Goal: Task Accomplishment & Management: Manage account settings

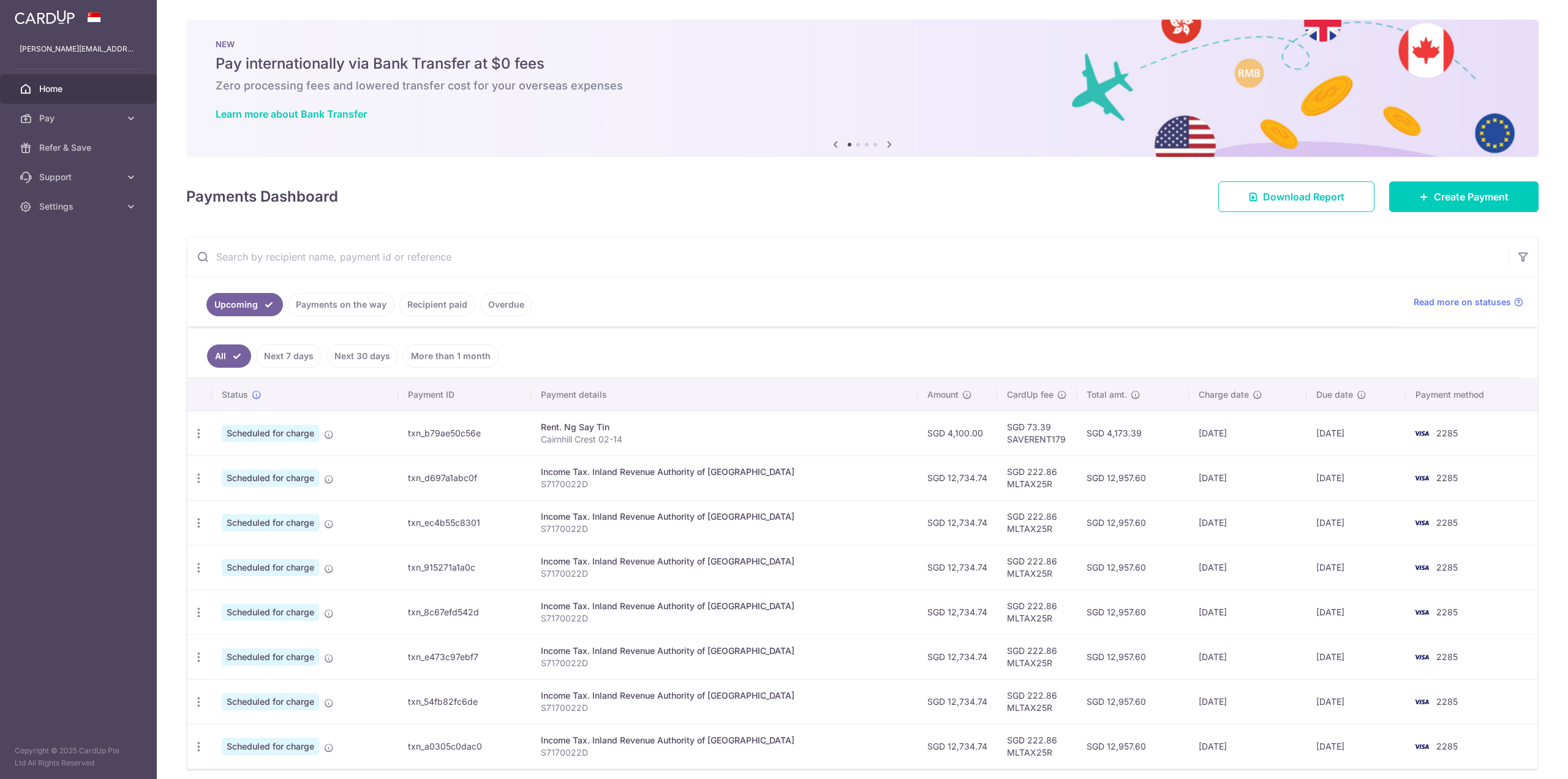
click at [946, 439] on td "SGD 4,100.00" at bounding box center [957, 433] width 79 height 45
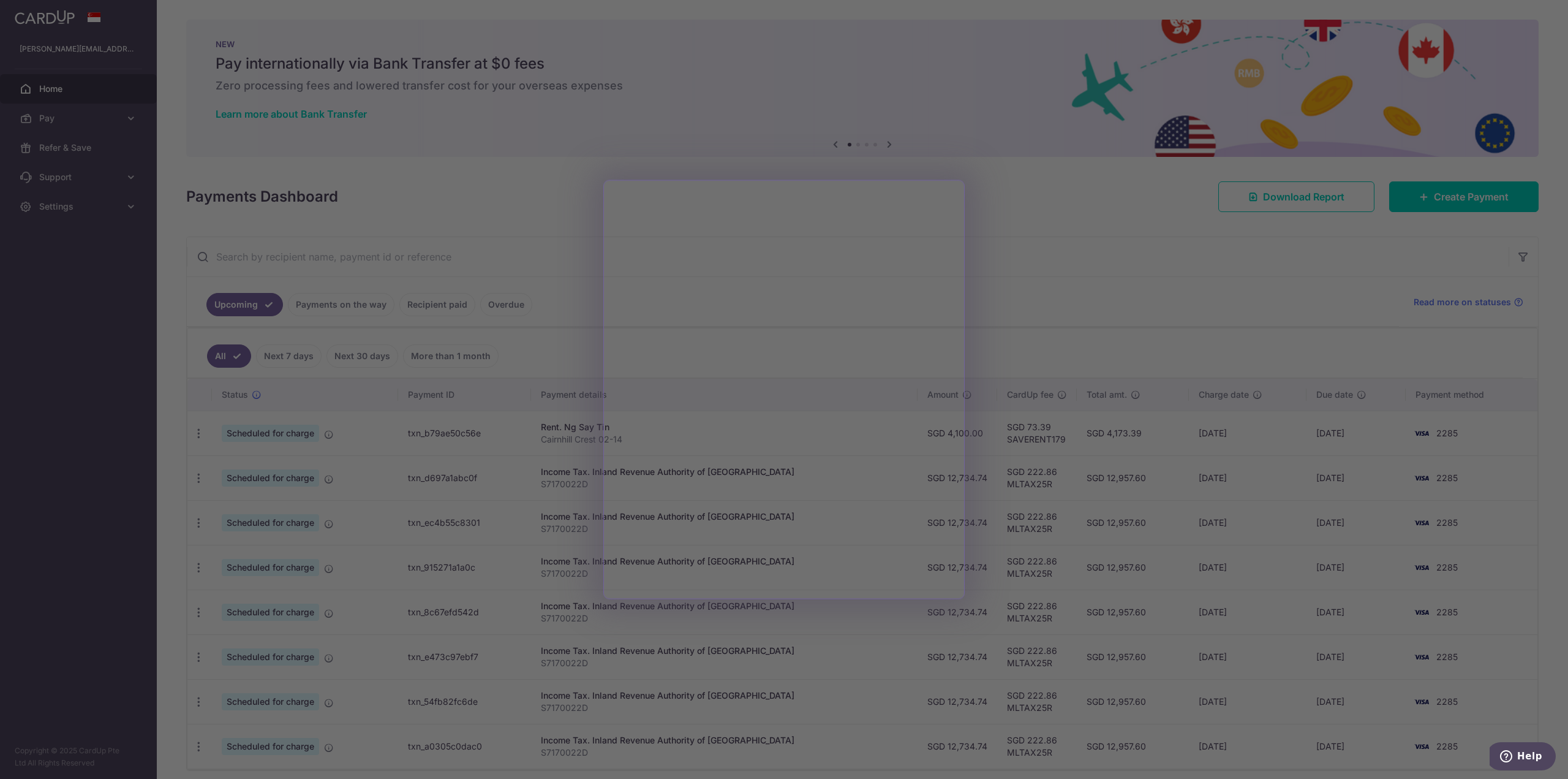
click at [1047, 277] on div at bounding box center [792, 393] width 1583 height 787
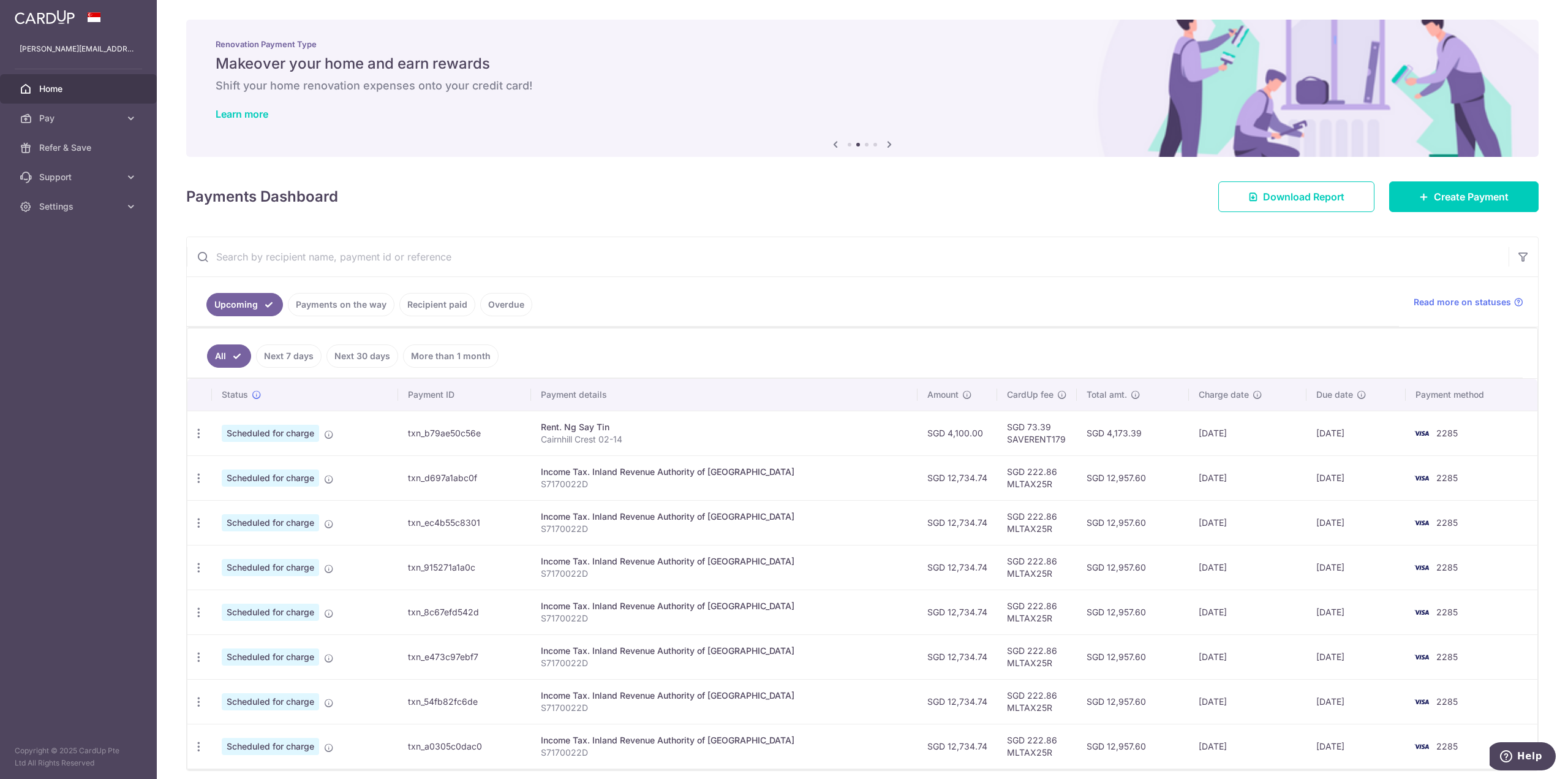
click at [1010, 432] on td "SGD 73.39 SAVERENT179" at bounding box center [1036, 433] width 79 height 45
drag, startPoint x: 927, startPoint y: 439, endPoint x: 897, endPoint y: 441, distance: 30.1
click at [922, 440] on td "SGD 4,100.00" at bounding box center [957, 433] width 79 height 45
click at [809, 440] on p "Cairnhill Crest 02-14" at bounding box center [724, 439] width 367 height 12
click at [296, 444] on td "Scheduled for charge" at bounding box center [305, 433] width 186 height 45
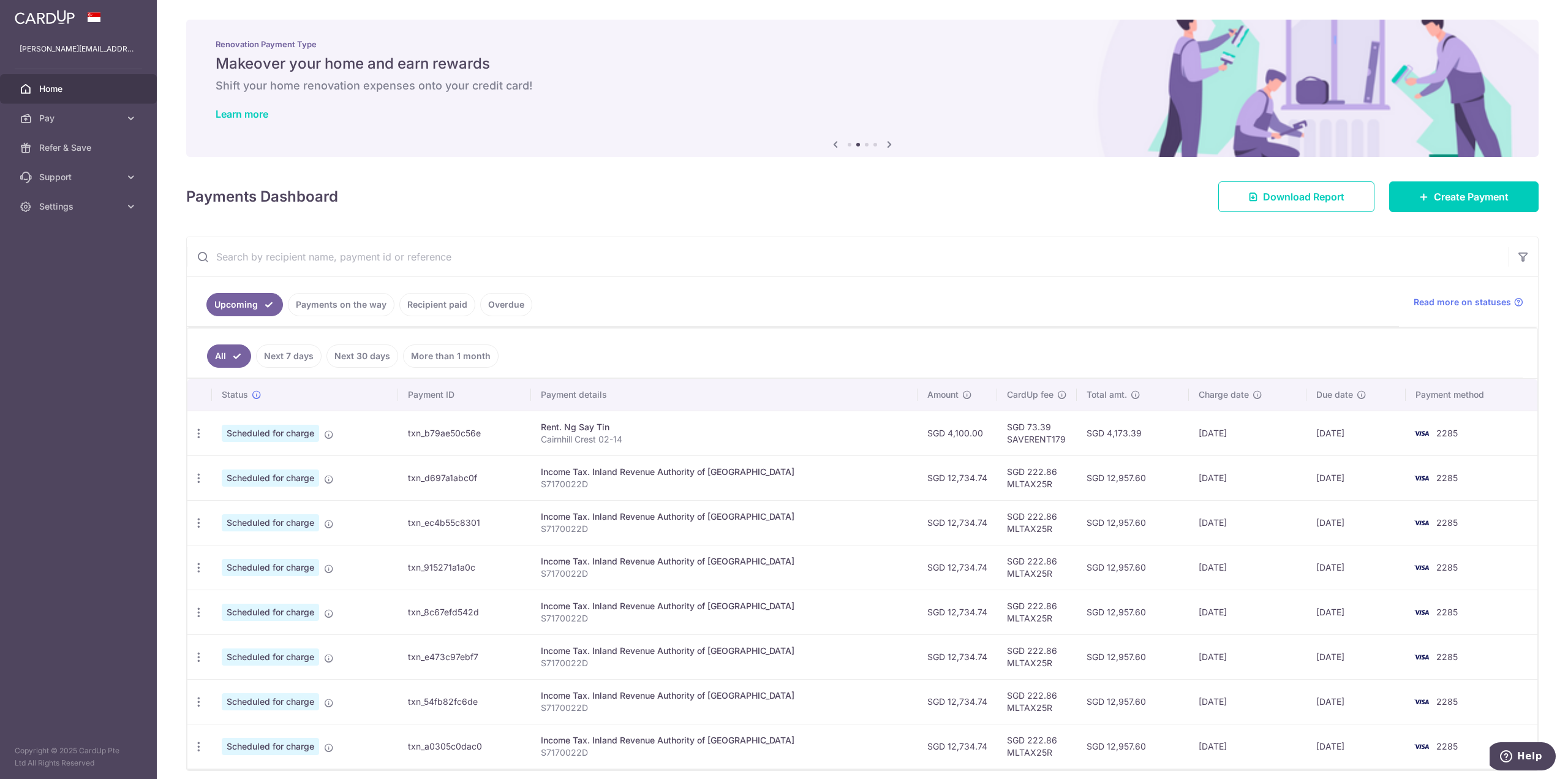
click at [263, 432] on span "Scheduled for charge" at bounding box center [270, 433] width 97 height 17
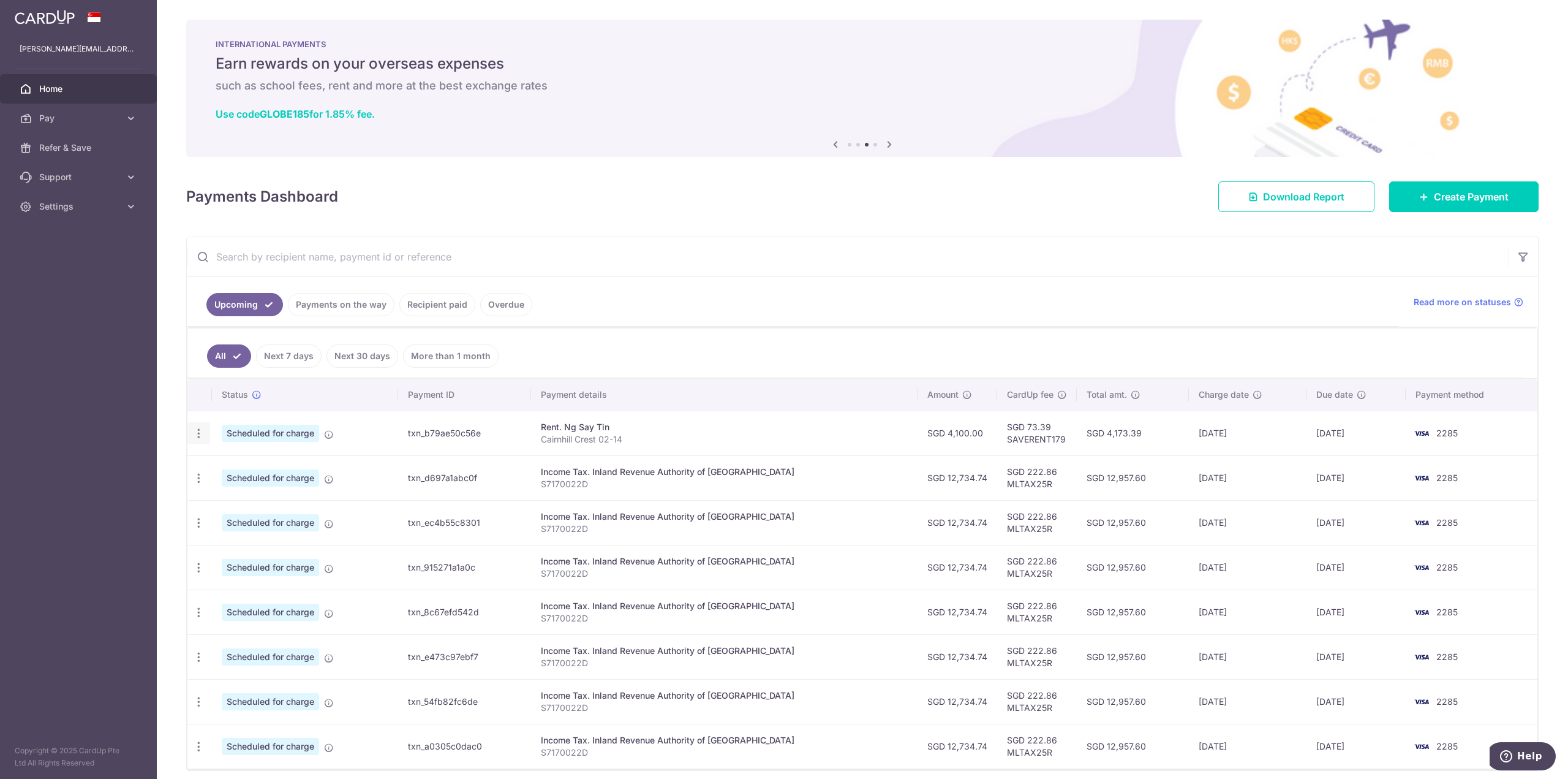
click at [197, 438] on icon "button" at bounding box center [198, 433] width 13 height 13
click at [230, 466] on span "Update payment" at bounding box center [264, 466] width 83 height 15
radio input "true"
type input "4,100.00"
type input "[DATE]"
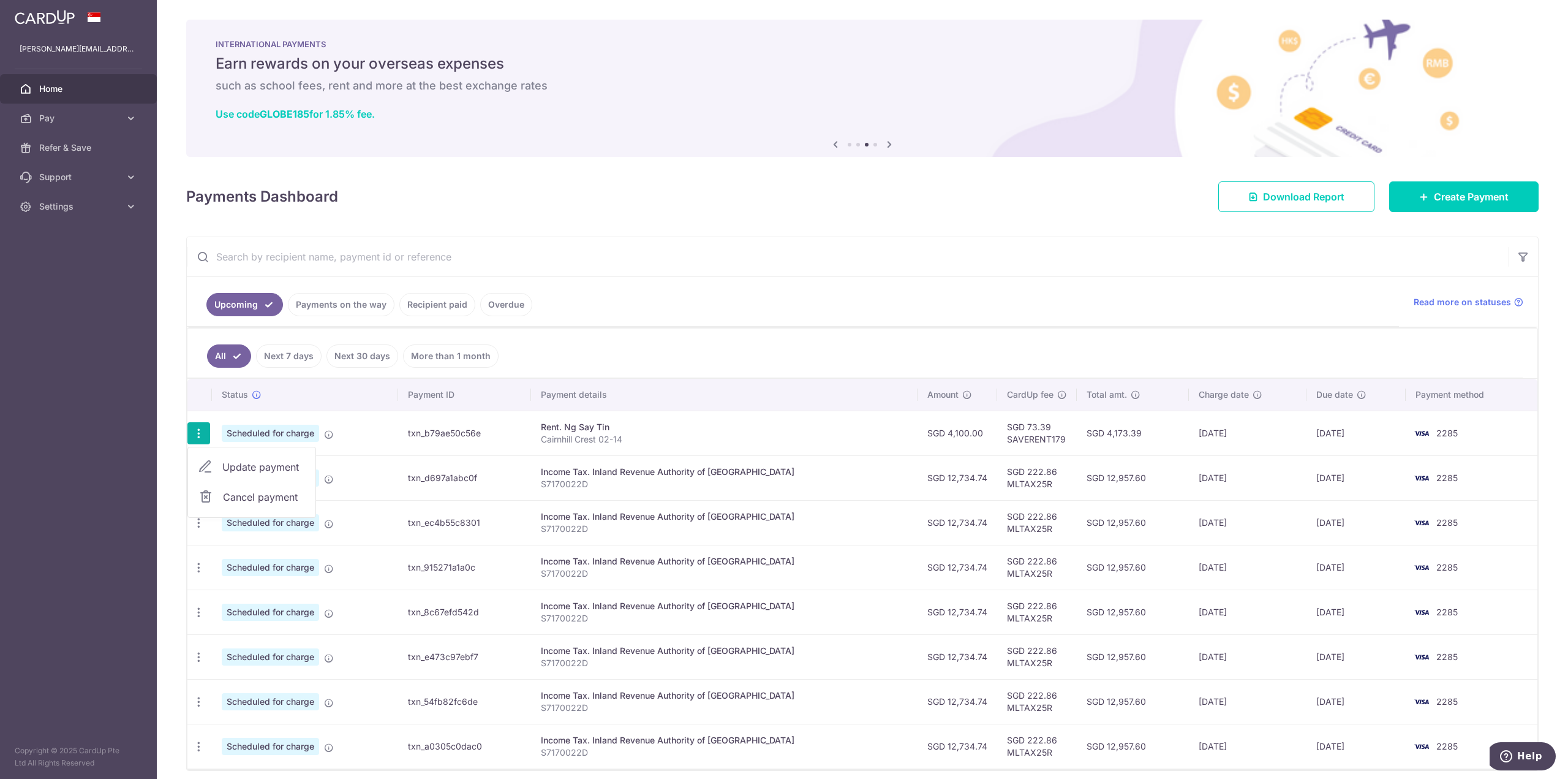
type input "Cairnhill Crest 02-14"
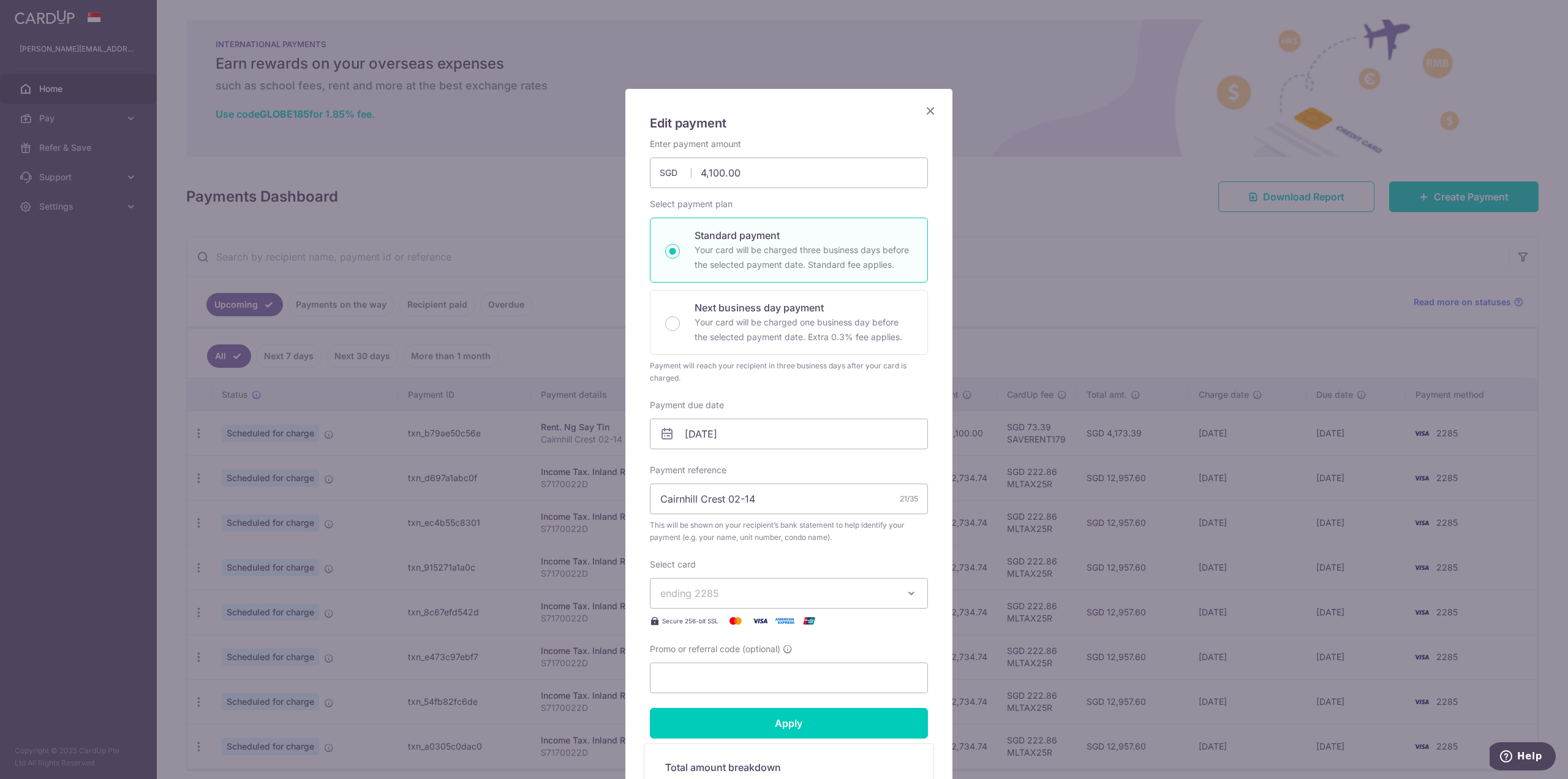
type input "SAVERENT179"
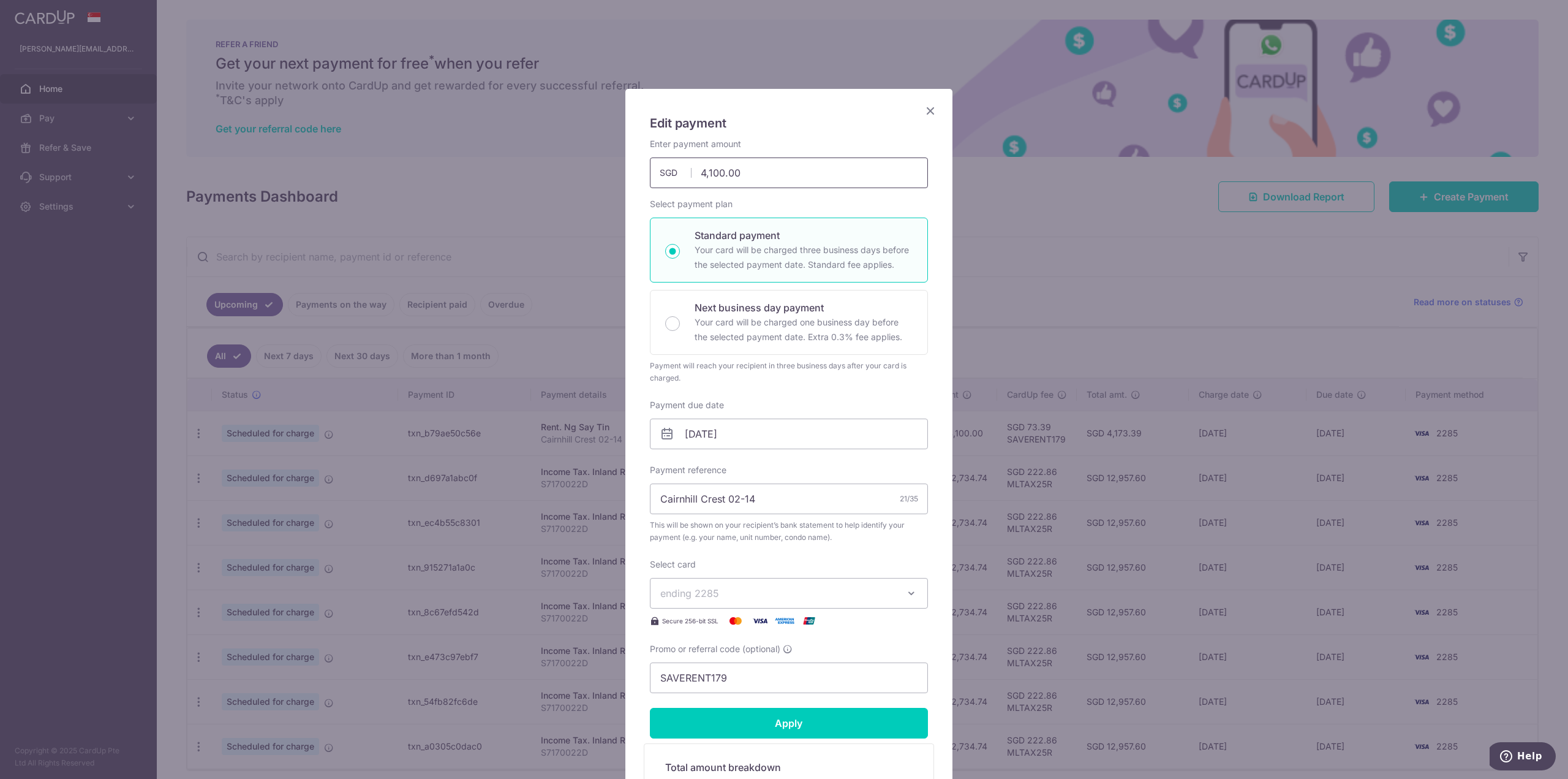
drag, startPoint x: 749, startPoint y: 177, endPoint x: 674, endPoint y: 174, distance: 75.1
click at [674, 174] on div "4,100.00 4100.00 SGD" at bounding box center [789, 173] width 278 height 31
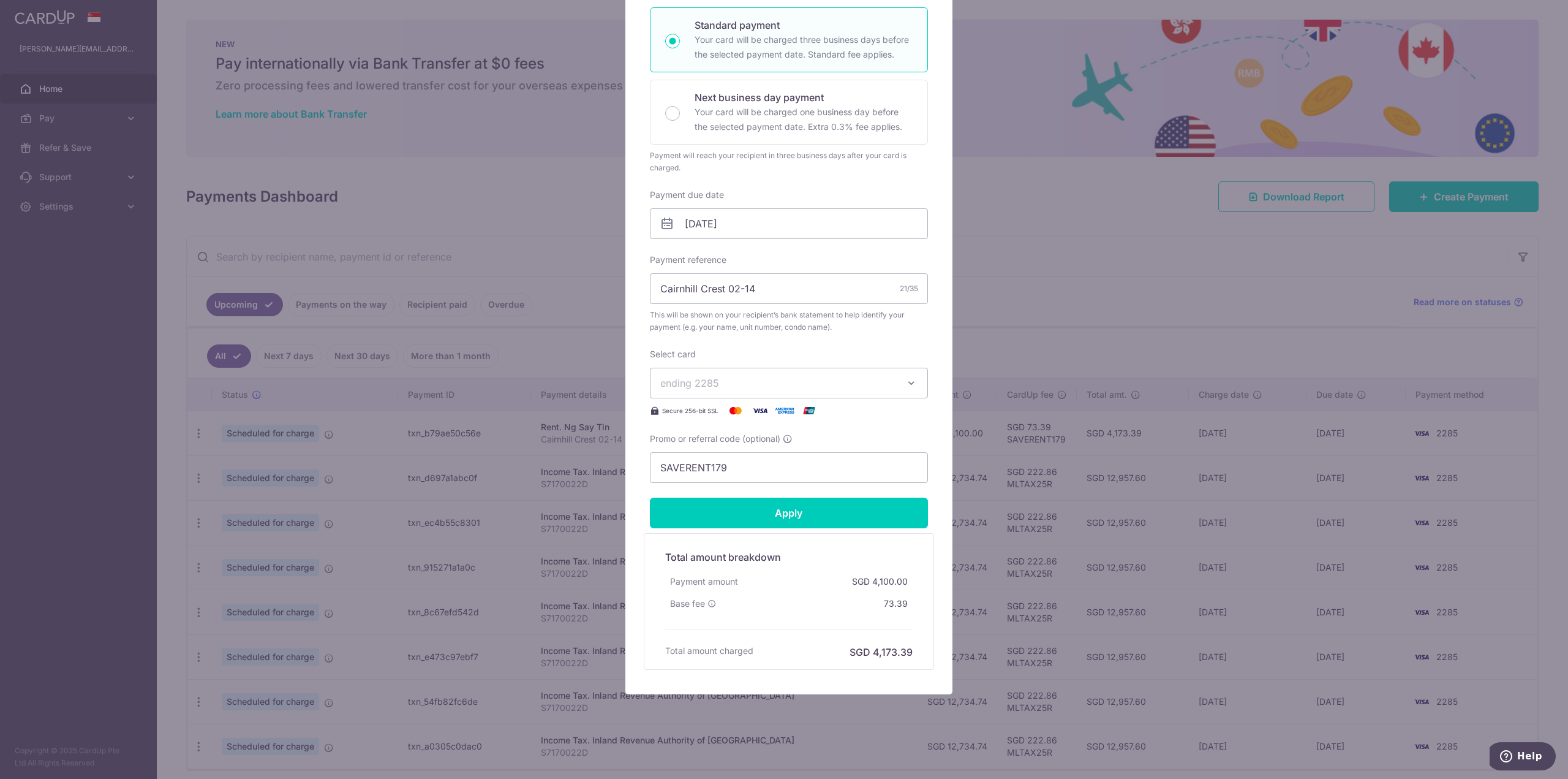
scroll to position [215, 0]
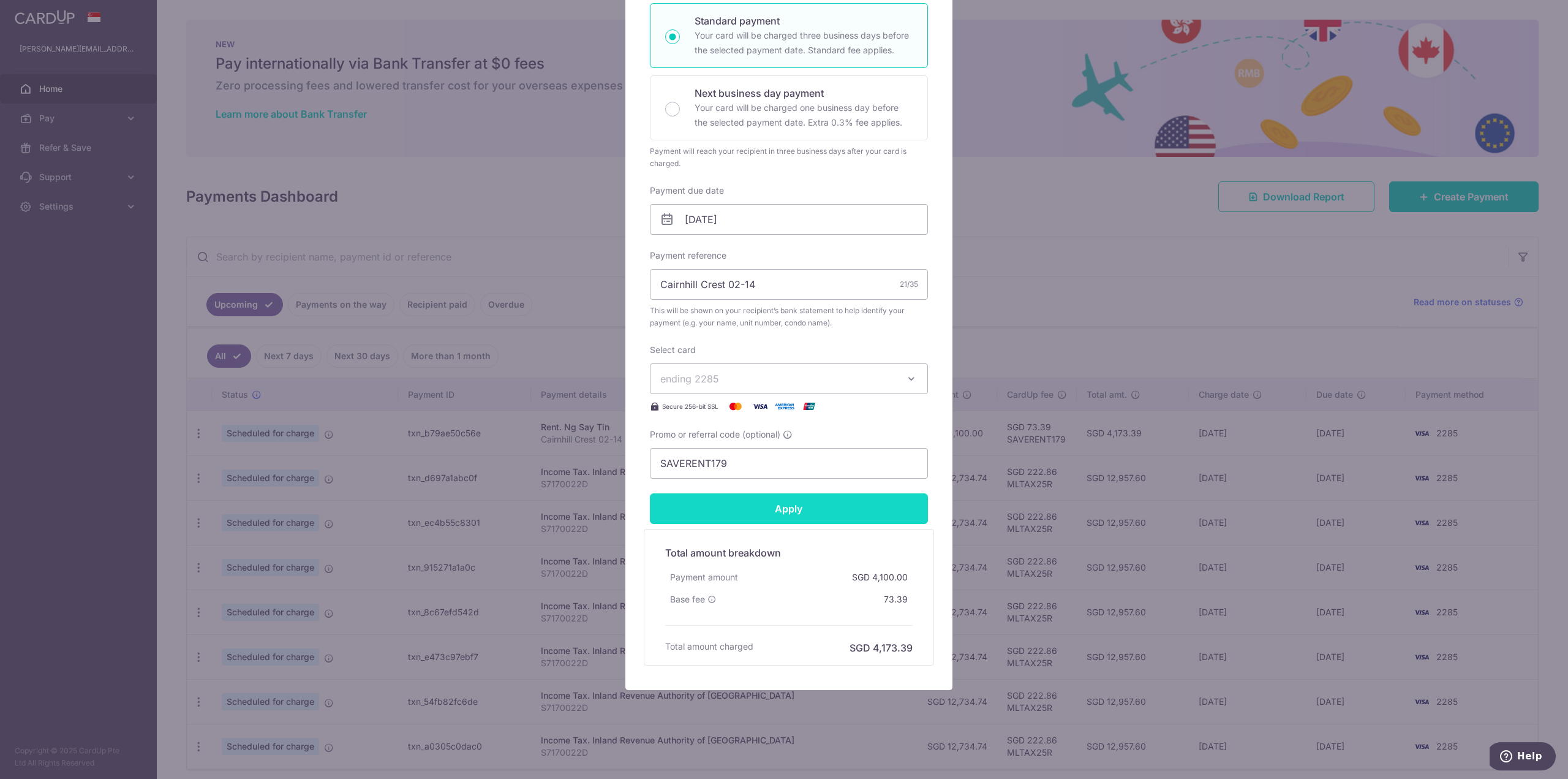
type input "3,960.00"
click at [799, 500] on input "Apply" at bounding box center [789, 509] width 278 height 31
type input "Successfully Applied"
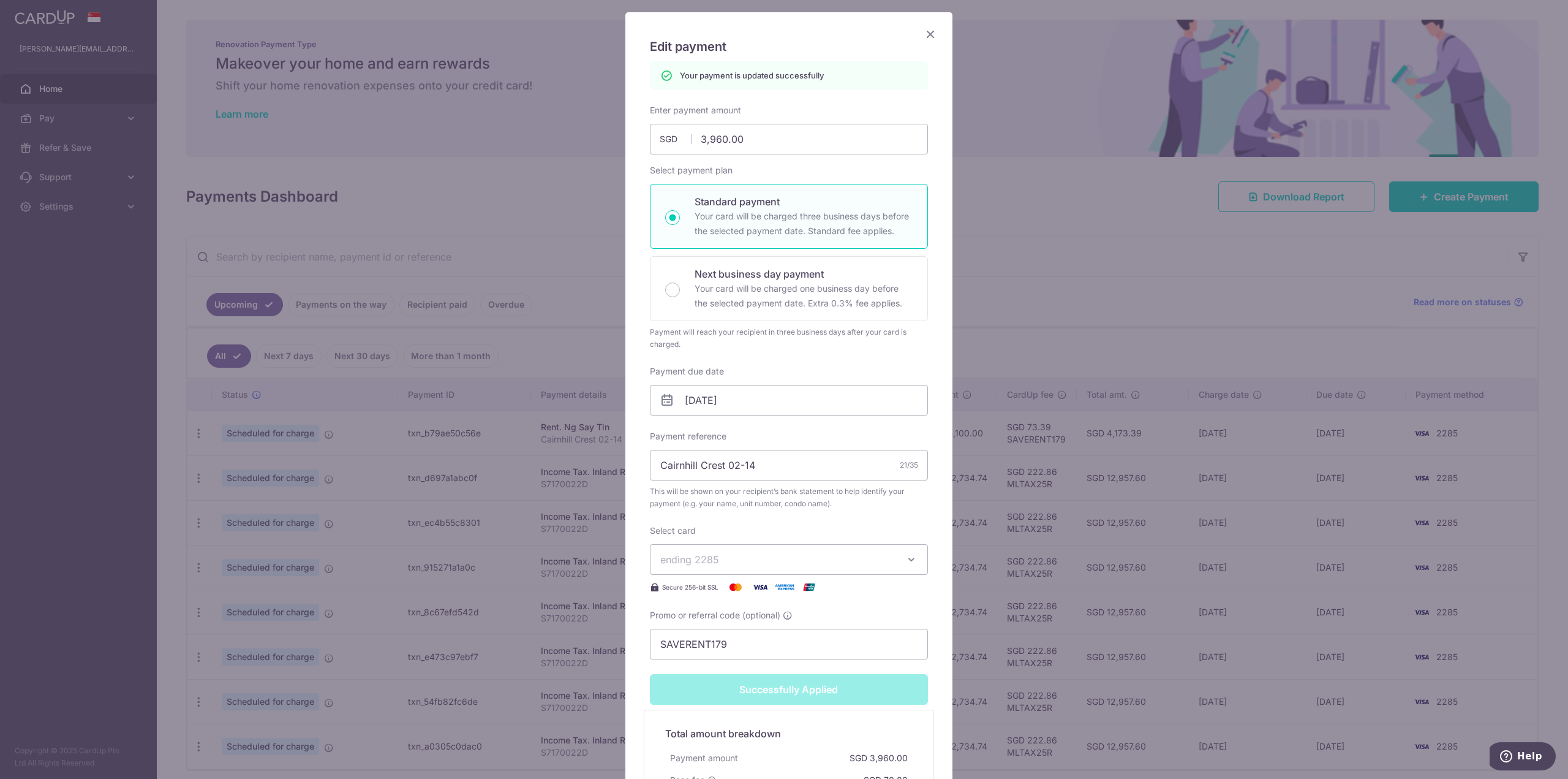
scroll to position [73, 0]
click at [711, 410] on input "[DATE]" at bounding box center [789, 403] width 278 height 31
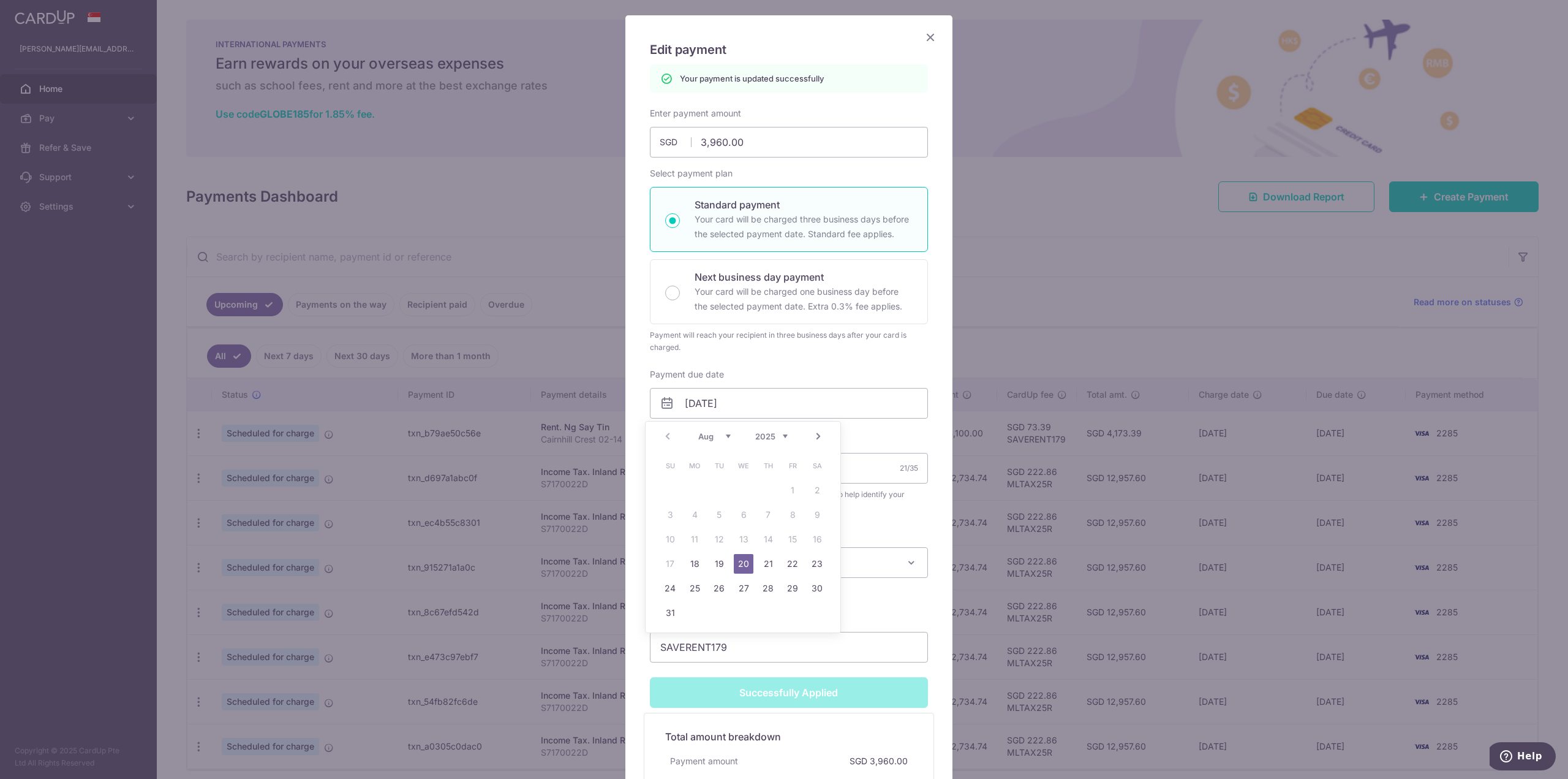
click at [1104, 282] on div "Edit payment By clicking apply, you will make changes to all payments to Ng Say…" at bounding box center [784, 389] width 1568 height 779
